Goal: Entertainment & Leisure: Browse casually

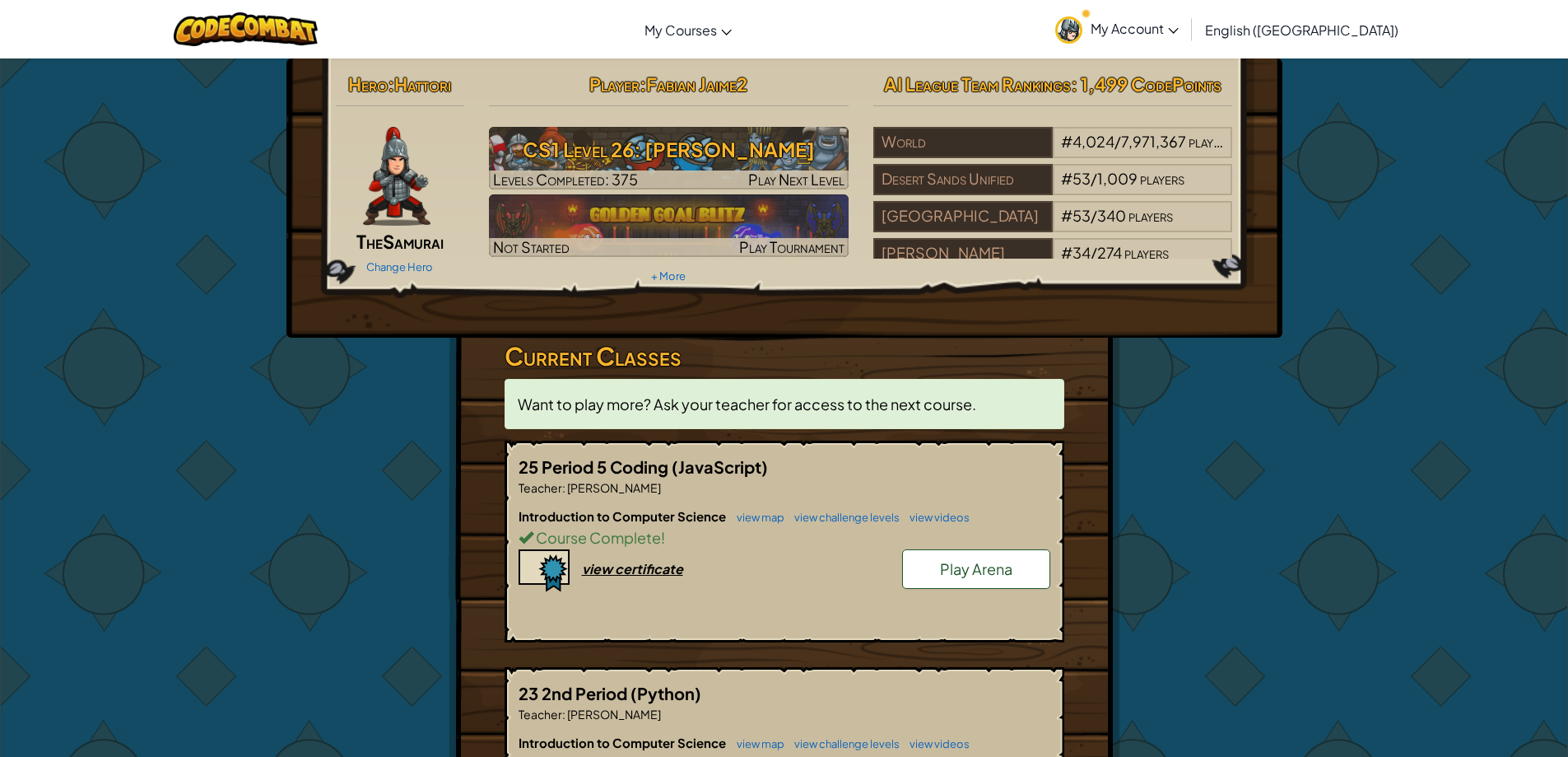
click at [911, 562] on link "Play Arena" at bounding box center [976, 568] width 148 height 39
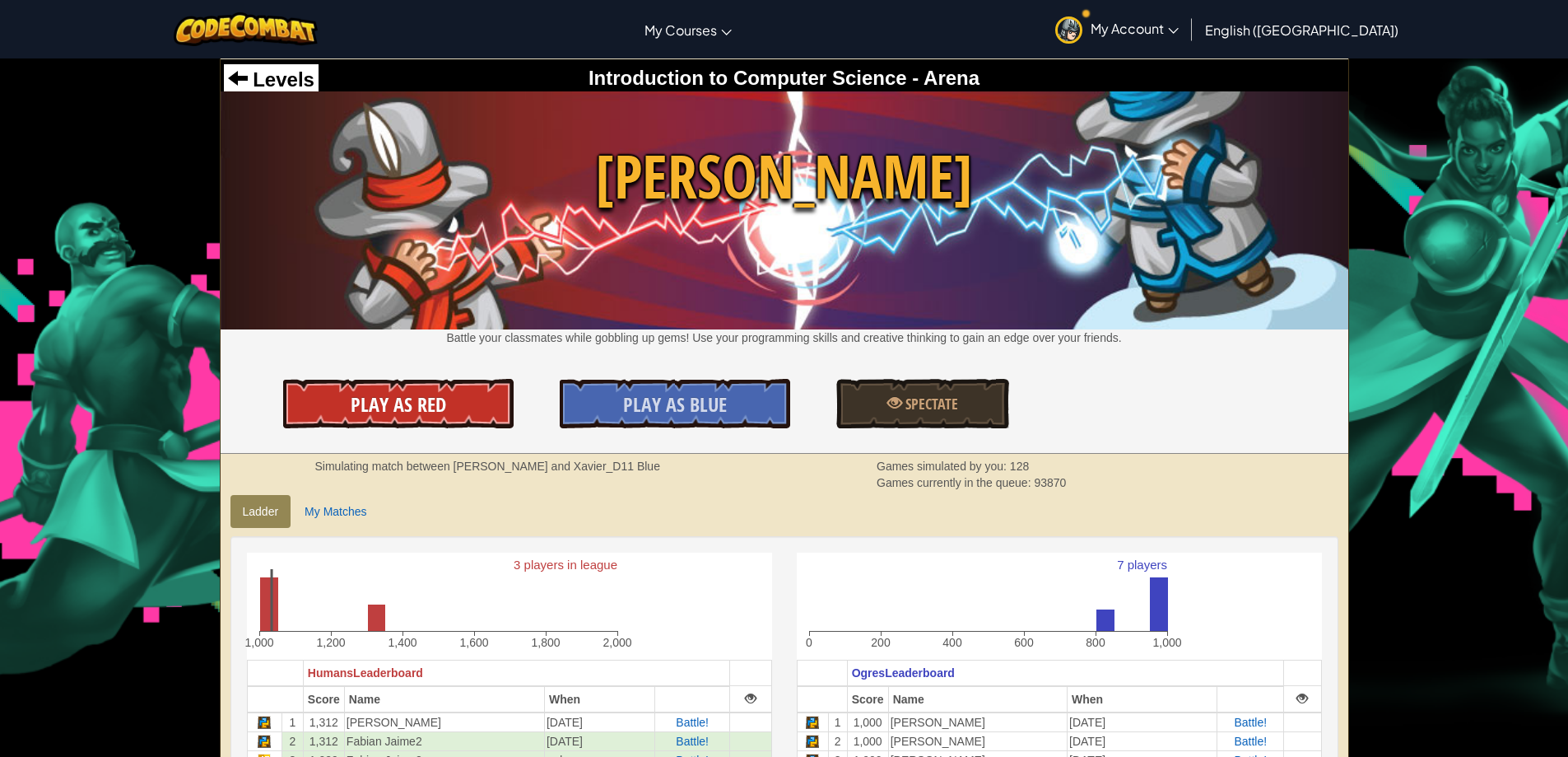
click at [448, 414] on link "Play As Red" at bounding box center [398, 403] width 230 height 50
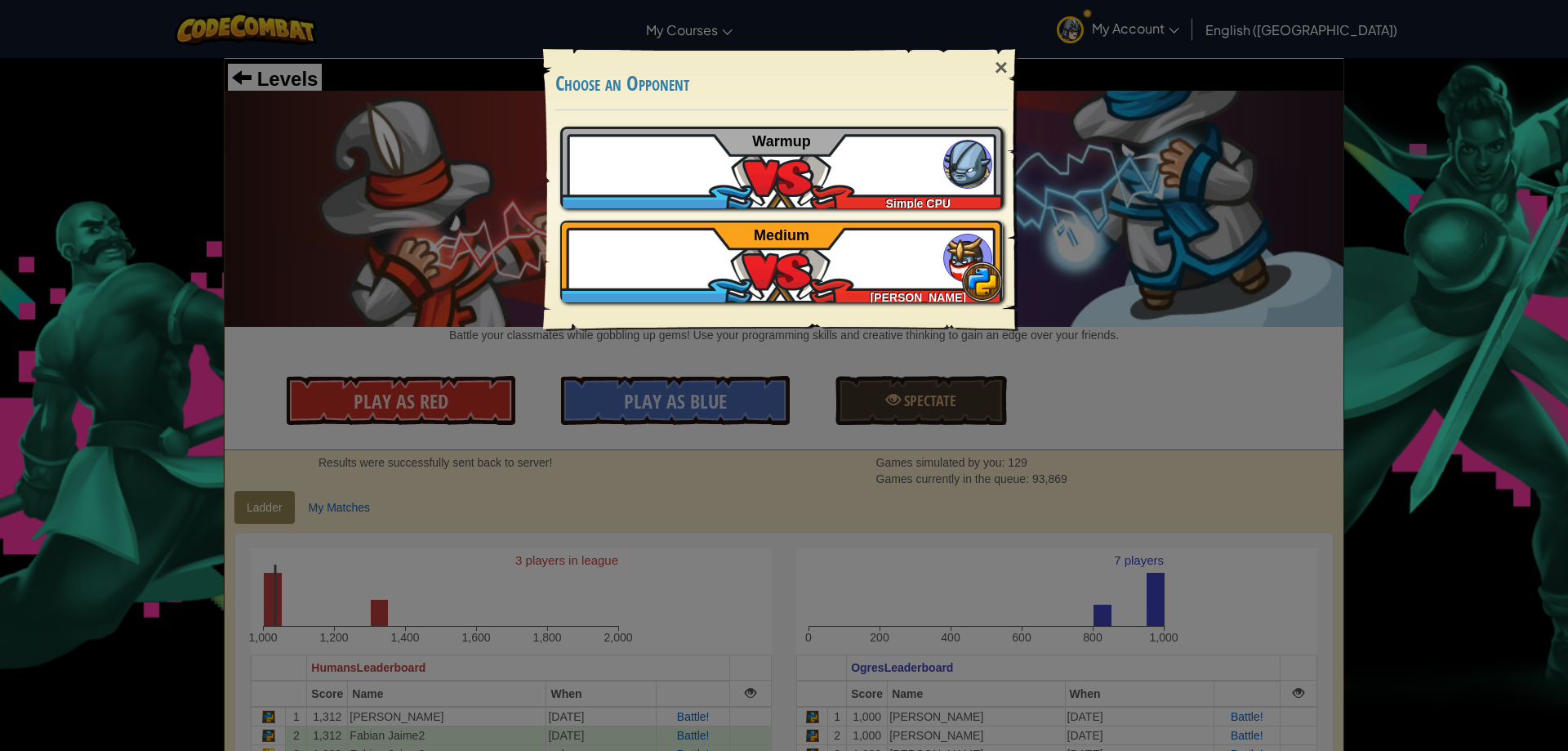
drag, startPoint x: 678, startPoint y: 331, endPoint x: 698, endPoint y: 317, distance: 24.4
click at [684, 326] on div "× Choose an Opponent Play Tutorial Recommended if you've never played before Sk…" at bounding box center [784, 180] width 490 height 312
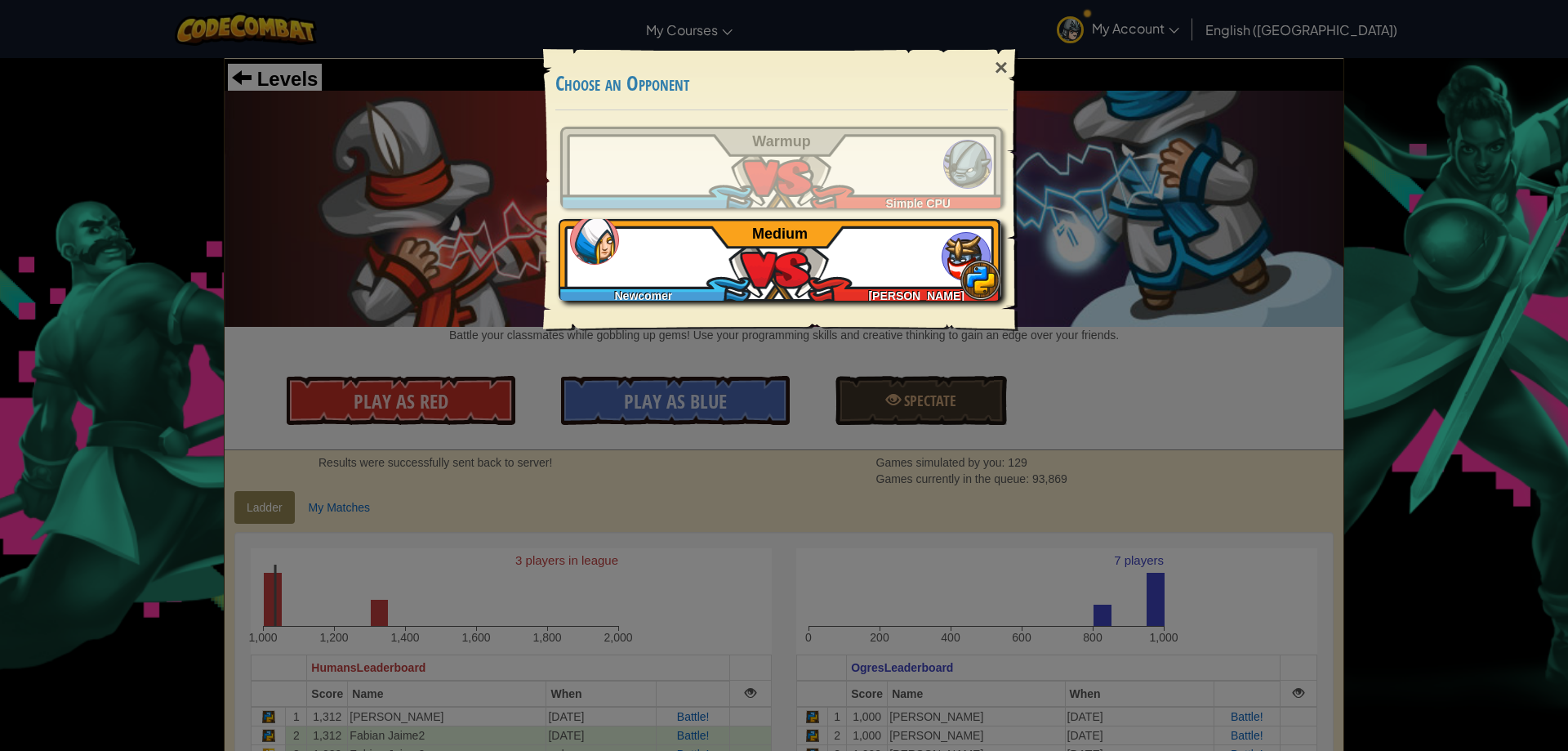
click at [714, 295] on div "Newcomer" at bounding box center [646, 292] width 177 height 16
